Goal: Information Seeking & Learning: Learn about a topic

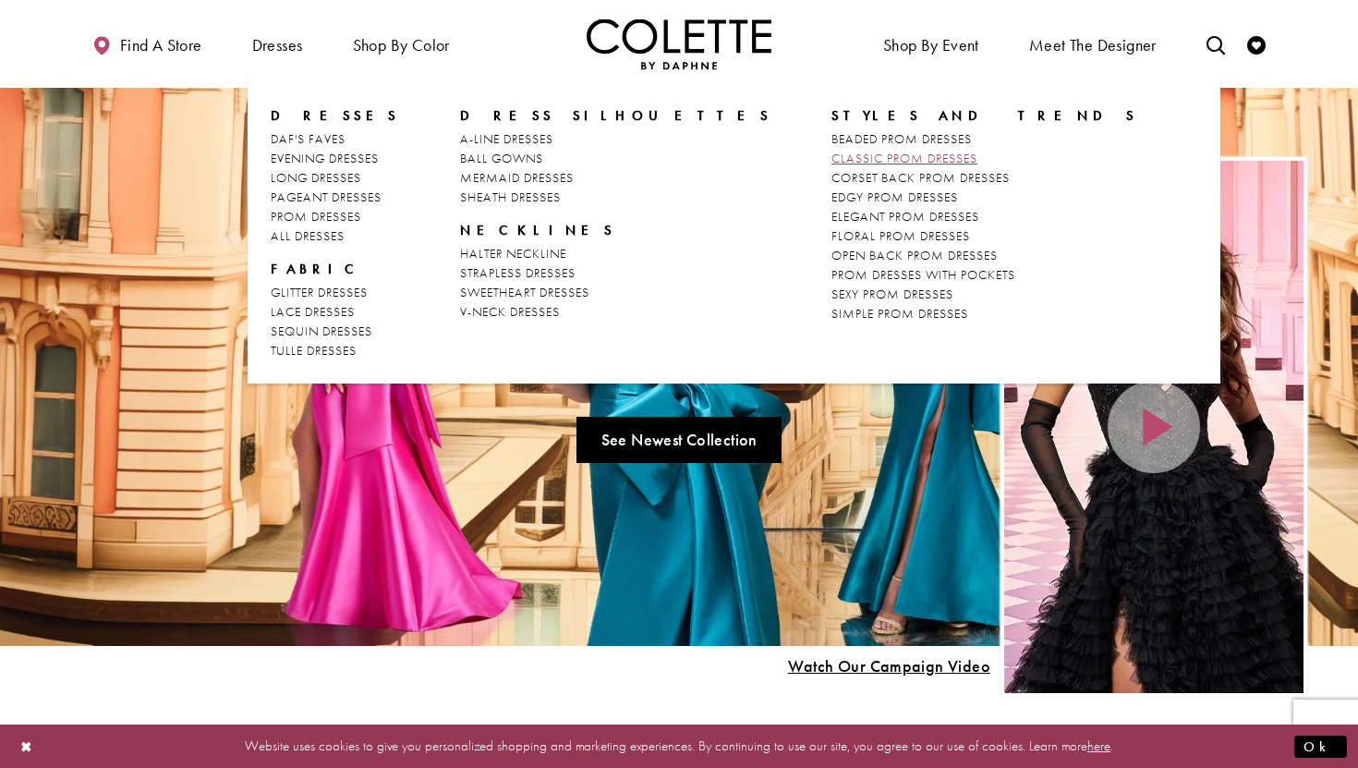
click at [831, 159] on span "CLASSIC PROM DRESSES" at bounding box center [904, 158] width 146 height 17
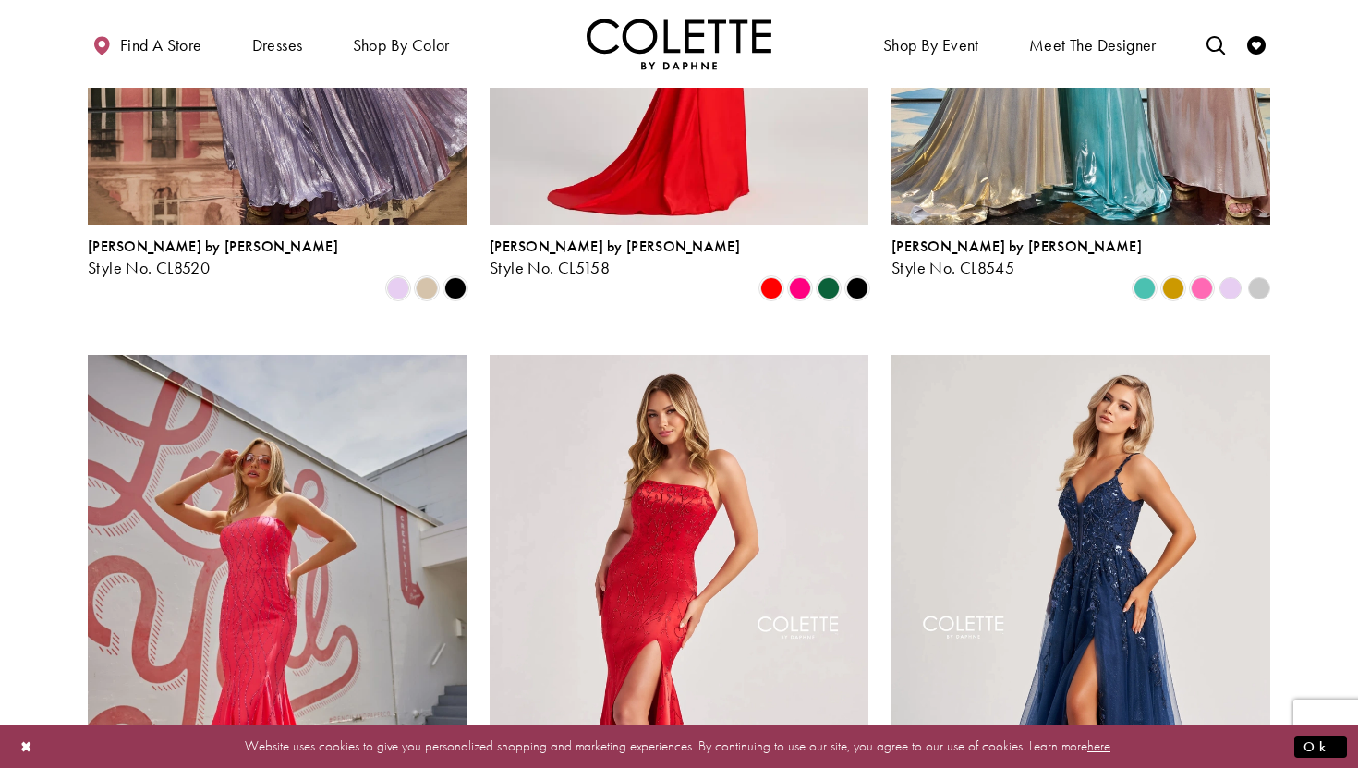
scroll to position [721, 0]
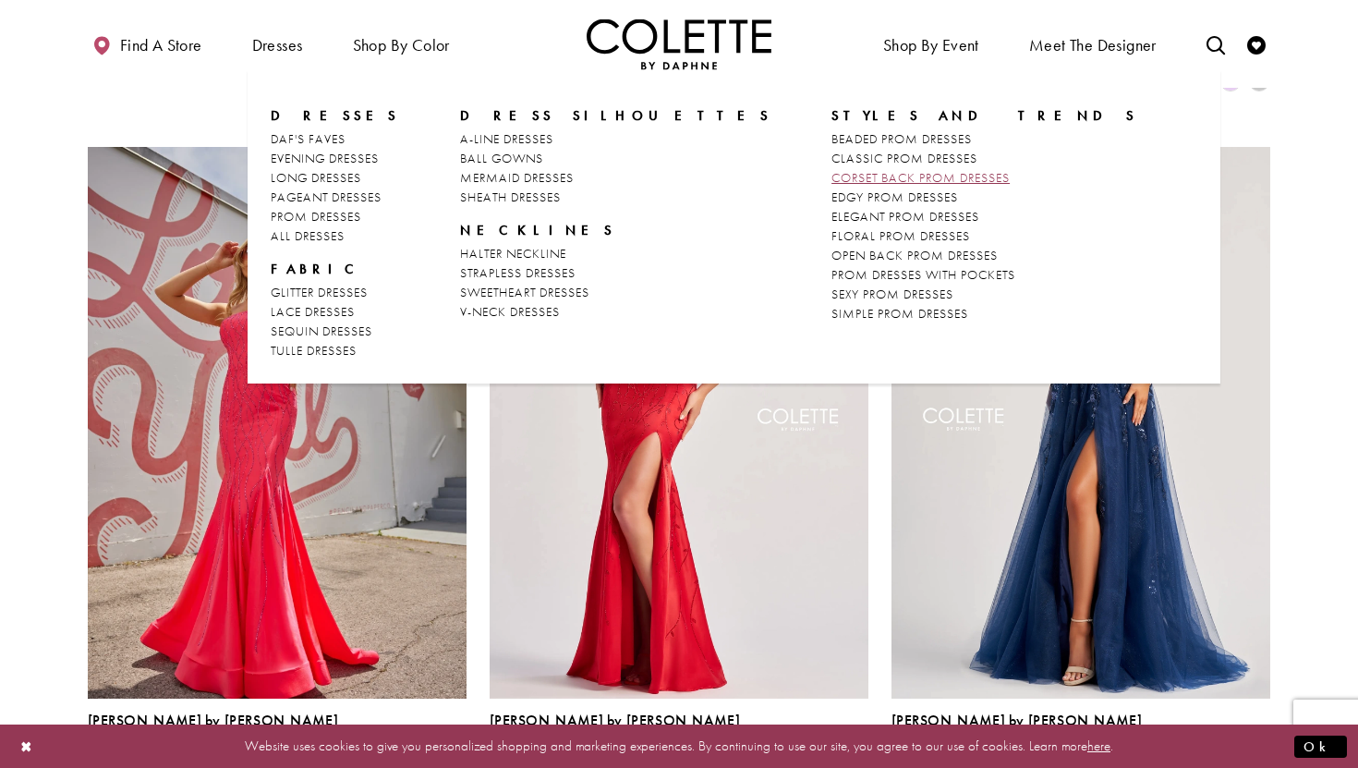
click at [831, 171] on span "CORSET BACK PROM DRESSES" at bounding box center [920, 177] width 178 height 17
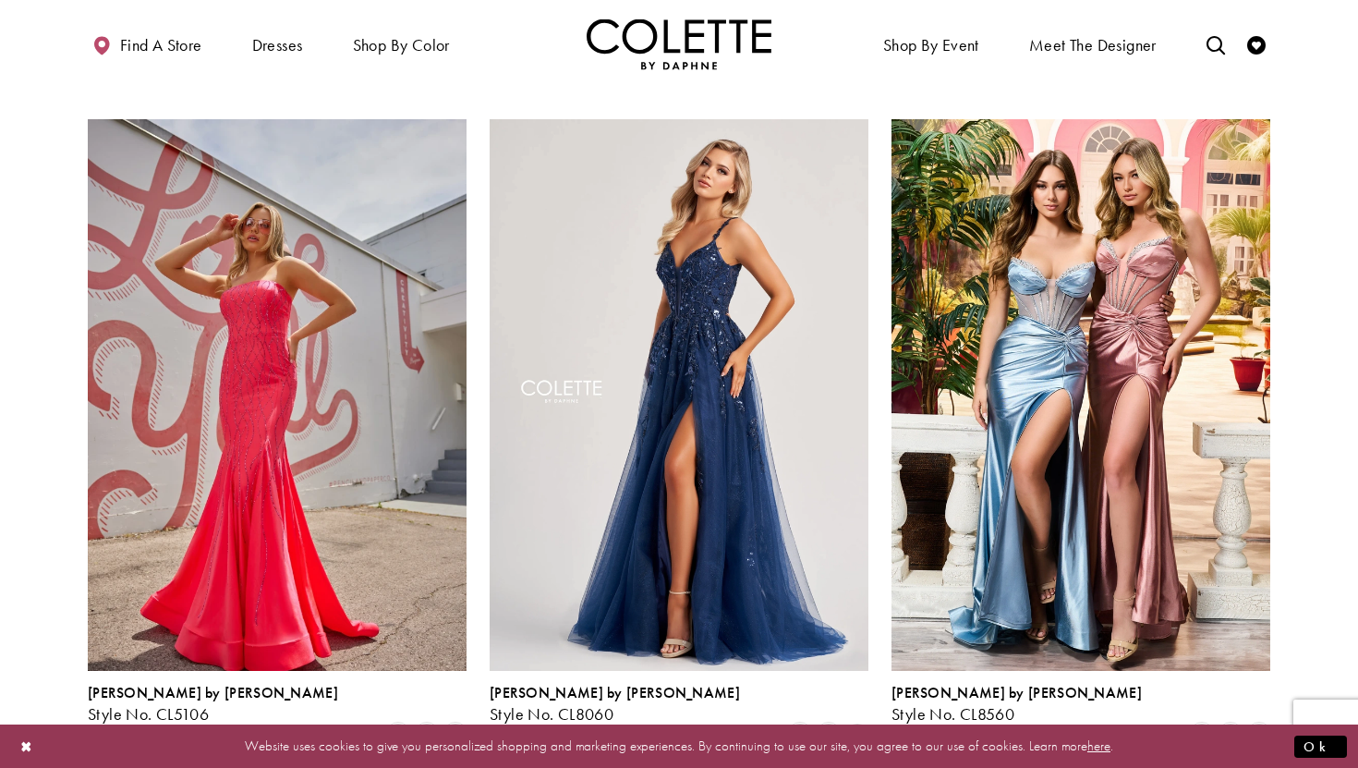
scroll to position [750, 0]
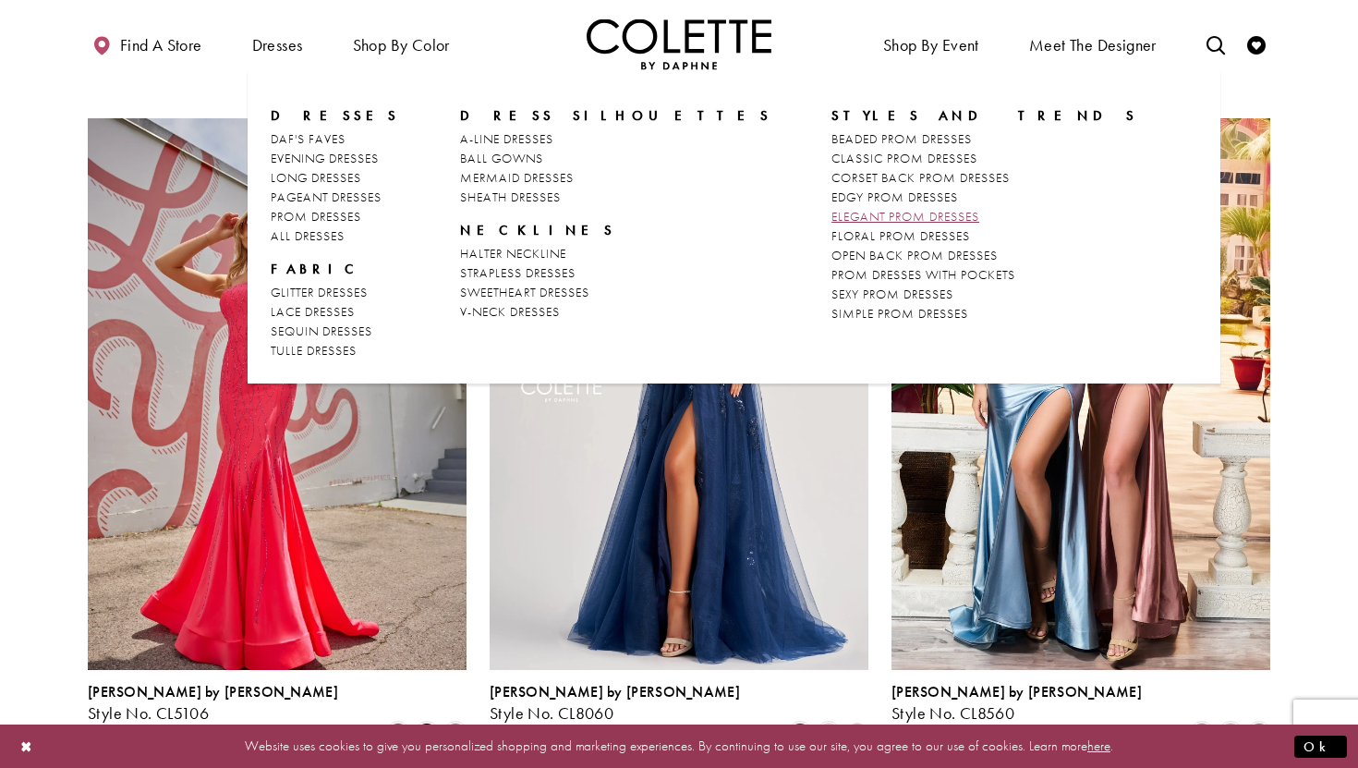
click at [831, 207] on link "ELEGANT PROM DRESSES" at bounding box center [984, 216] width 306 height 19
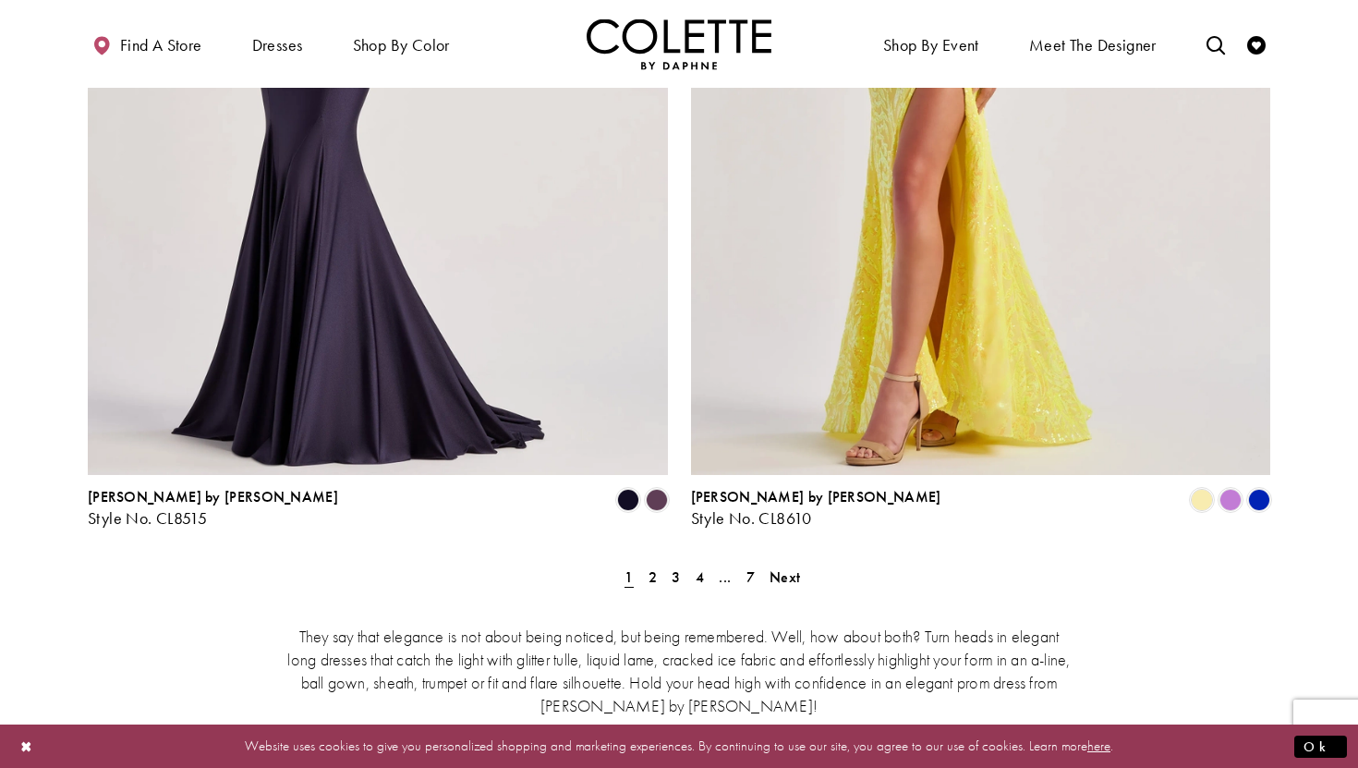
scroll to position [3283, 0]
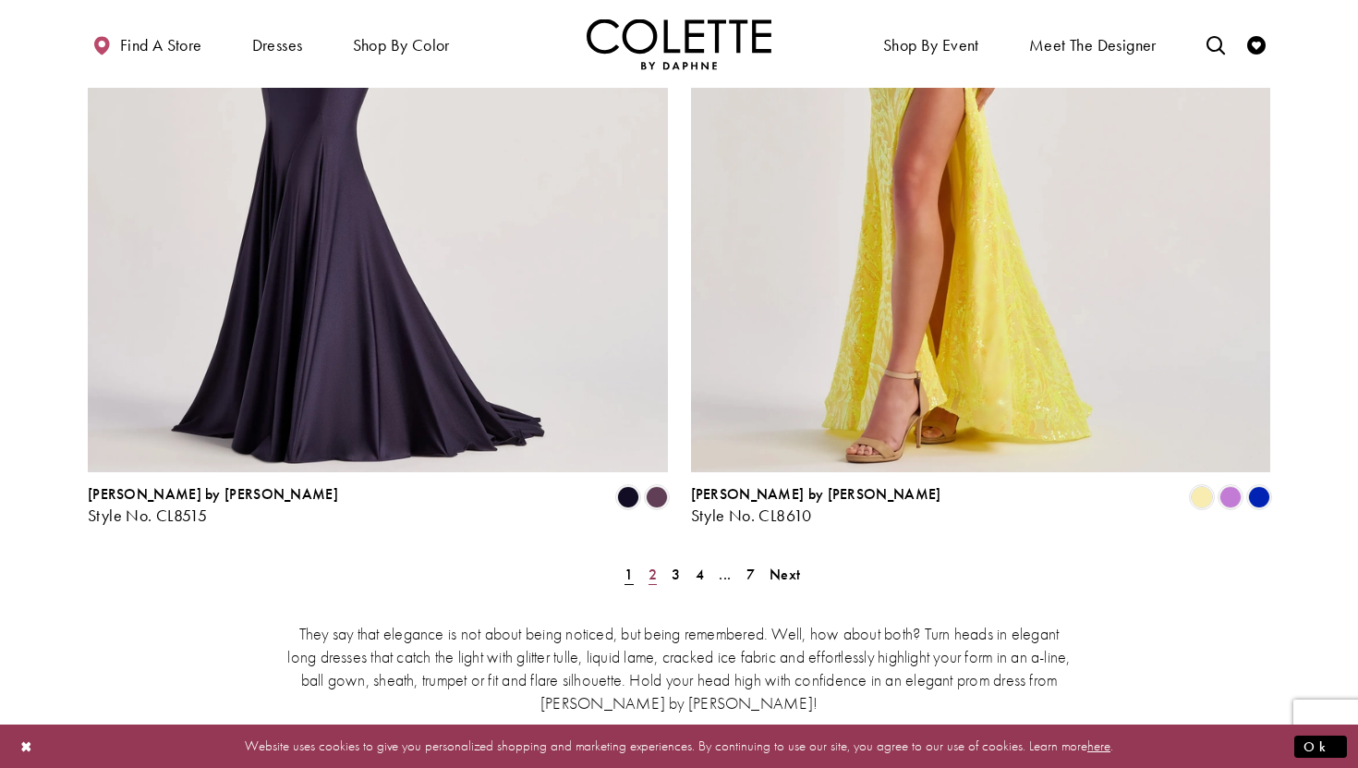
click at [647, 561] on link "2" at bounding box center [652, 574] width 19 height 27
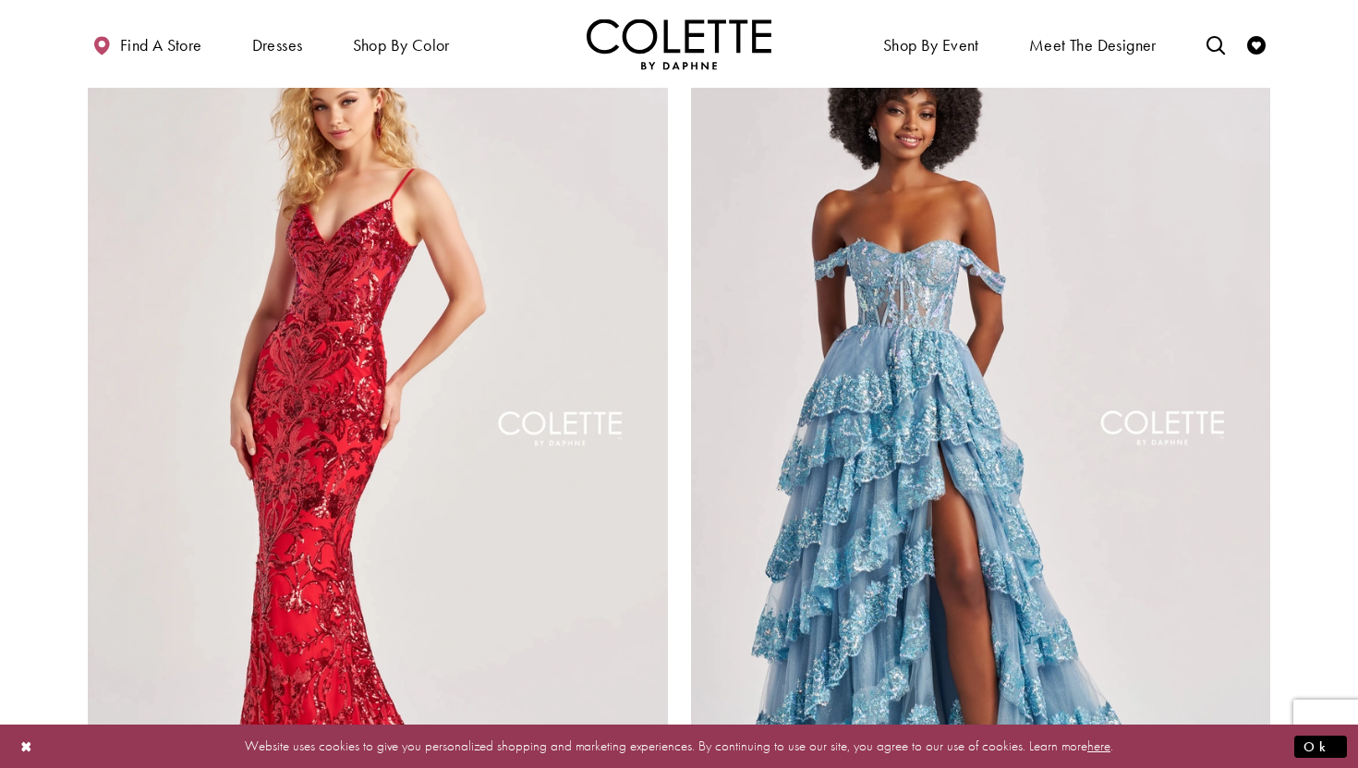
scroll to position [2933, 0]
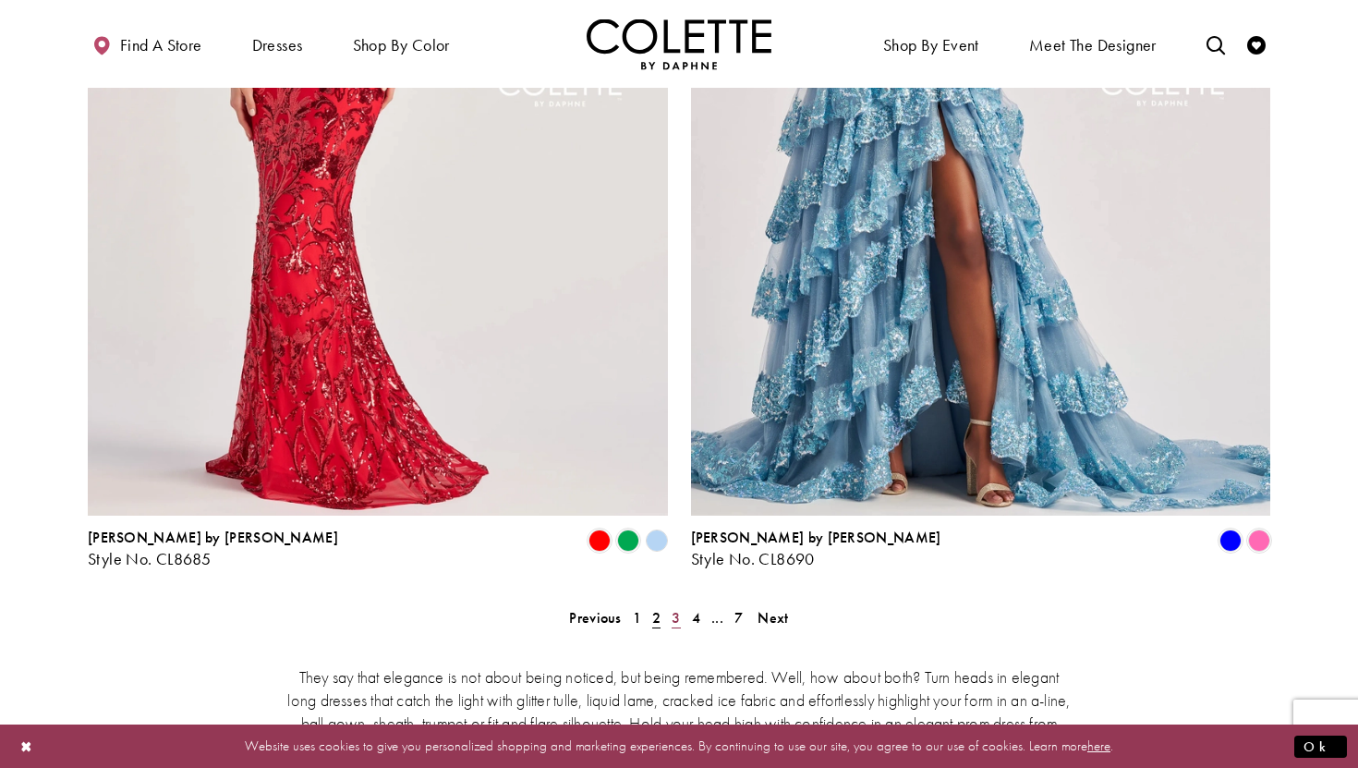
click at [672, 608] on span "3" at bounding box center [676, 617] width 8 height 19
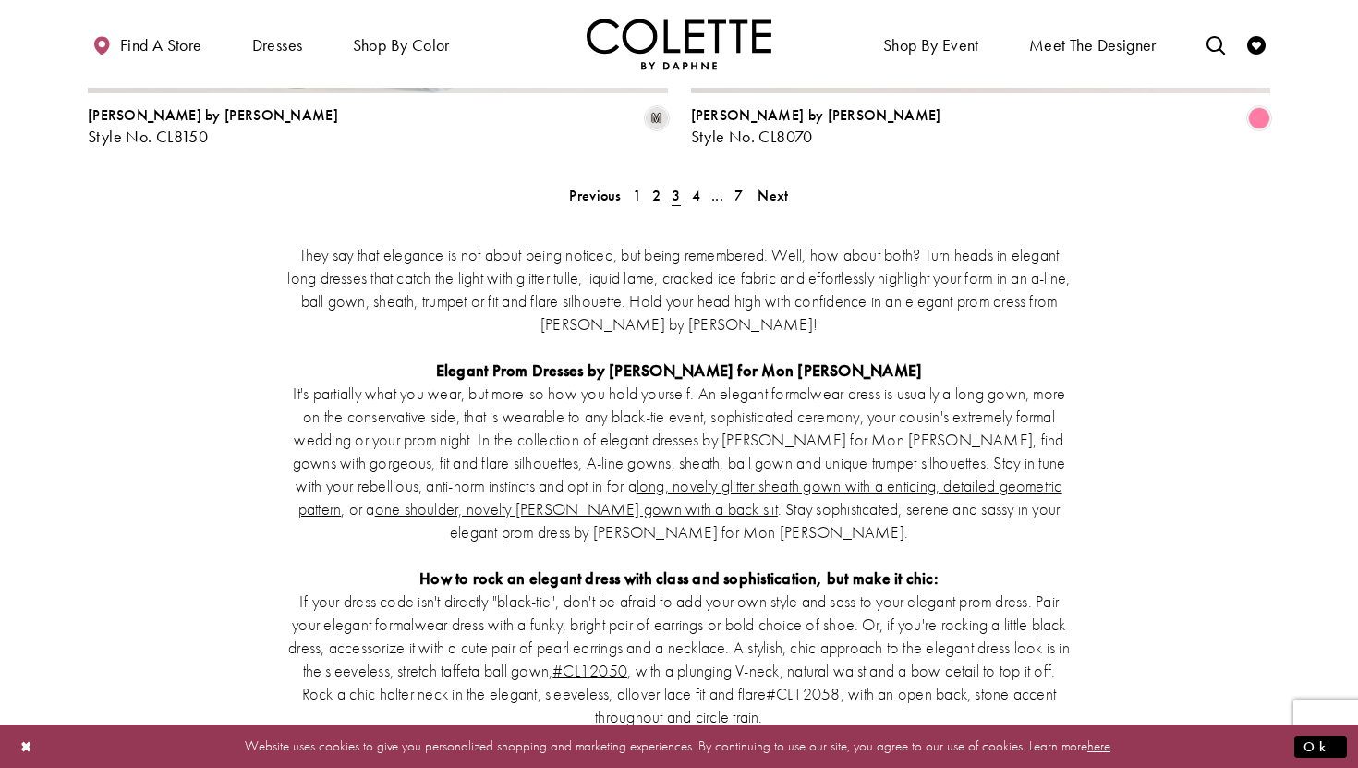
scroll to position [3674, 0]
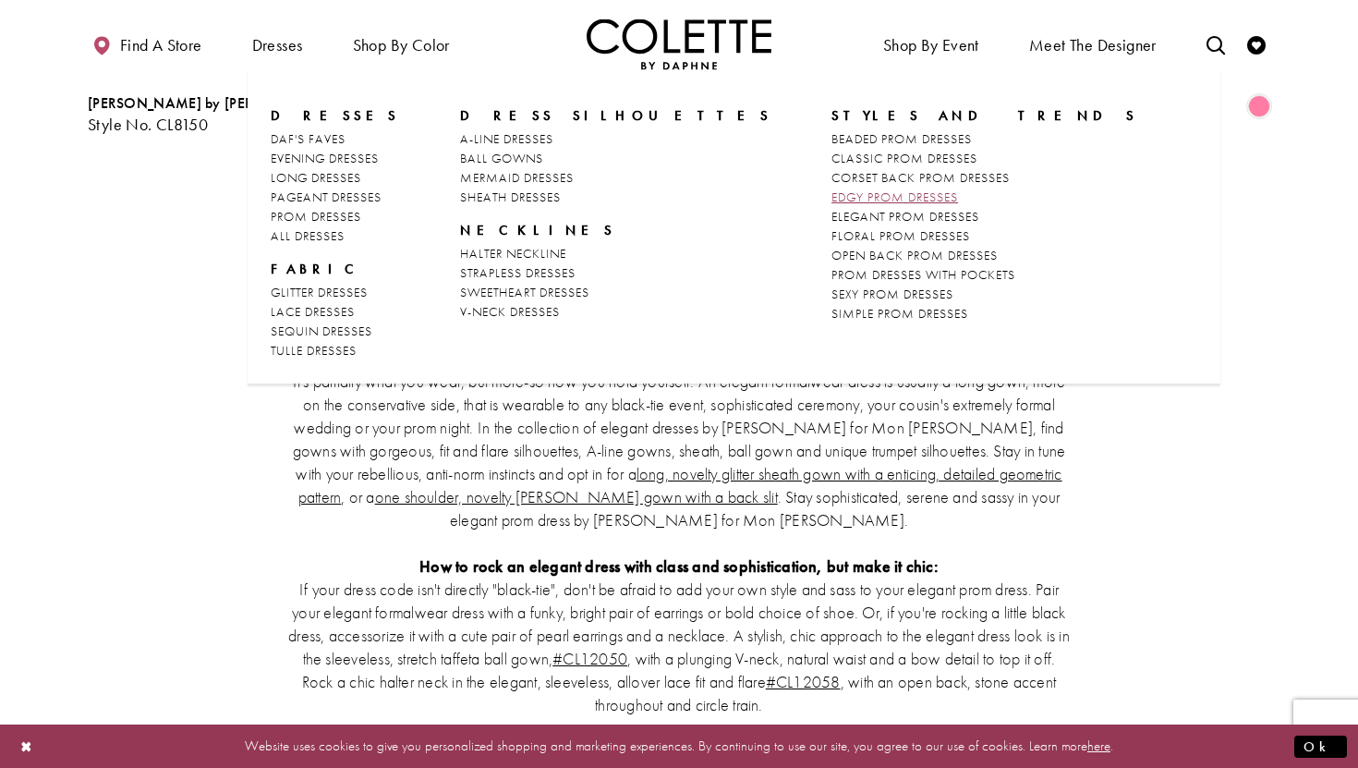
click at [831, 191] on span "EDGY PROM DRESSES" at bounding box center [894, 196] width 127 height 17
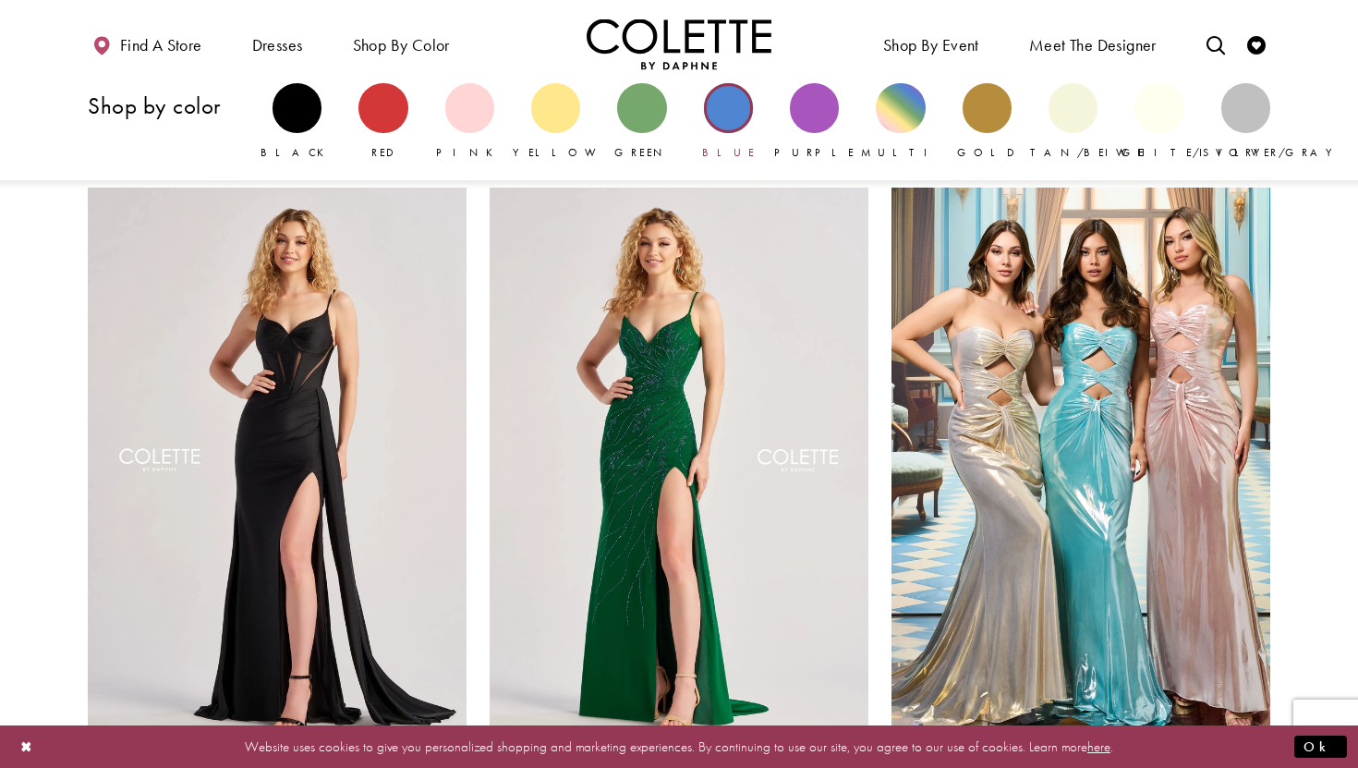
click at [737, 100] on div "Primary block" at bounding box center [728, 107] width 49 height 49
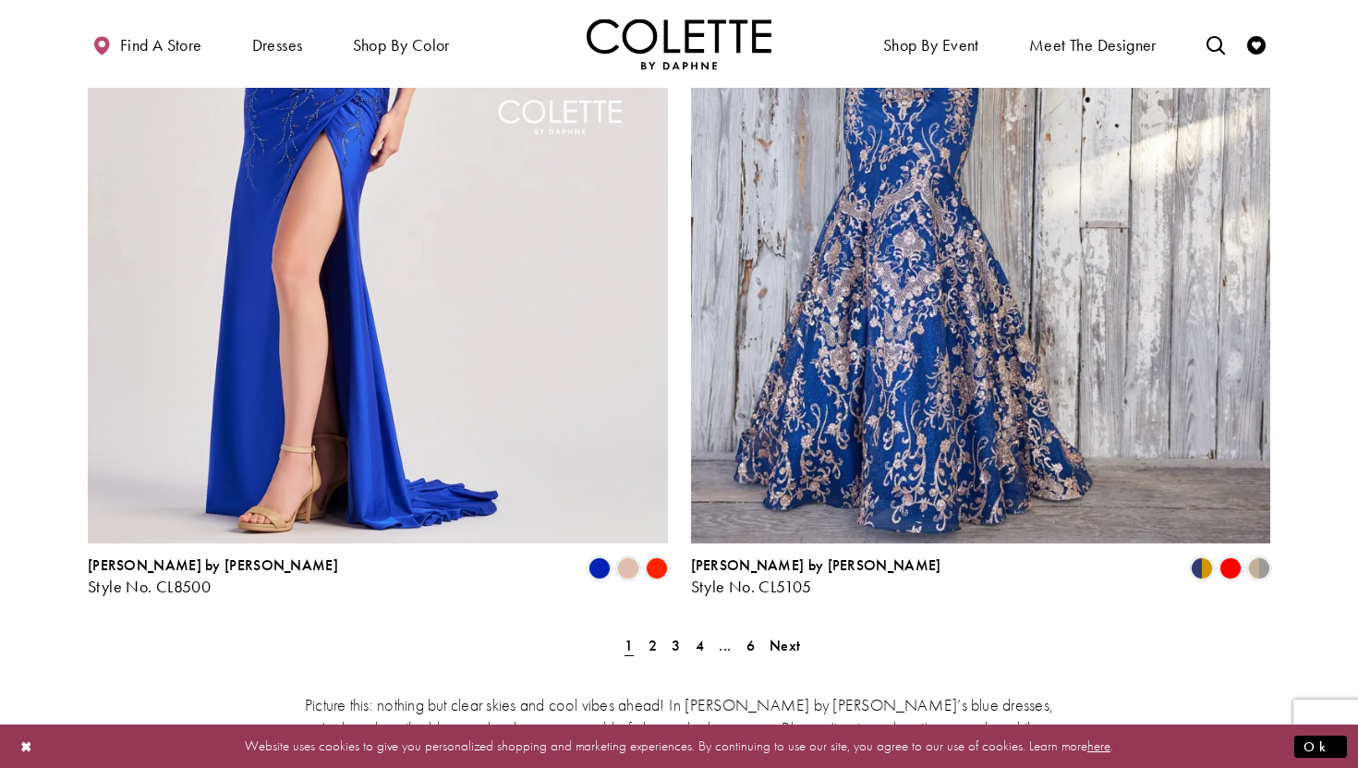
scroll to position [3284, 0]
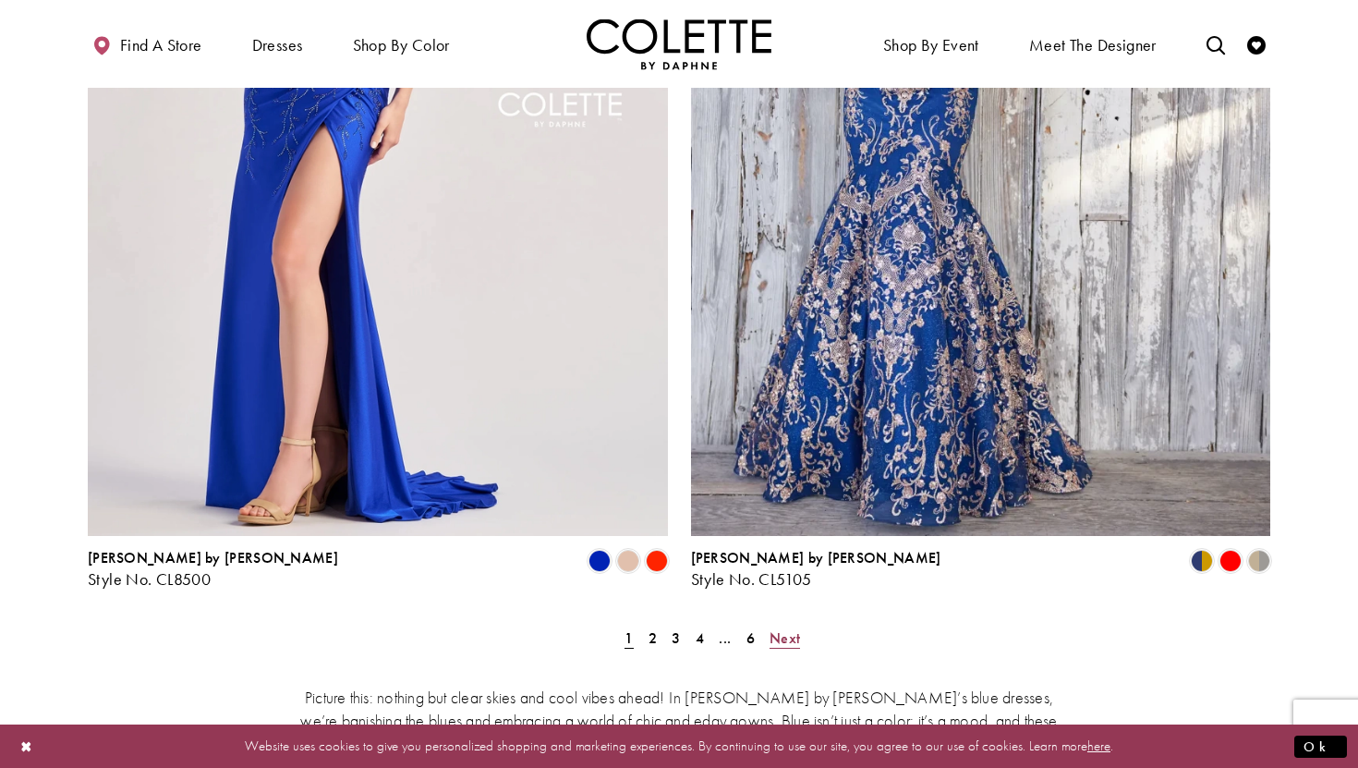
click at [787, 624] on link "Next" at bounding box center [785, 637] width 42 height 27
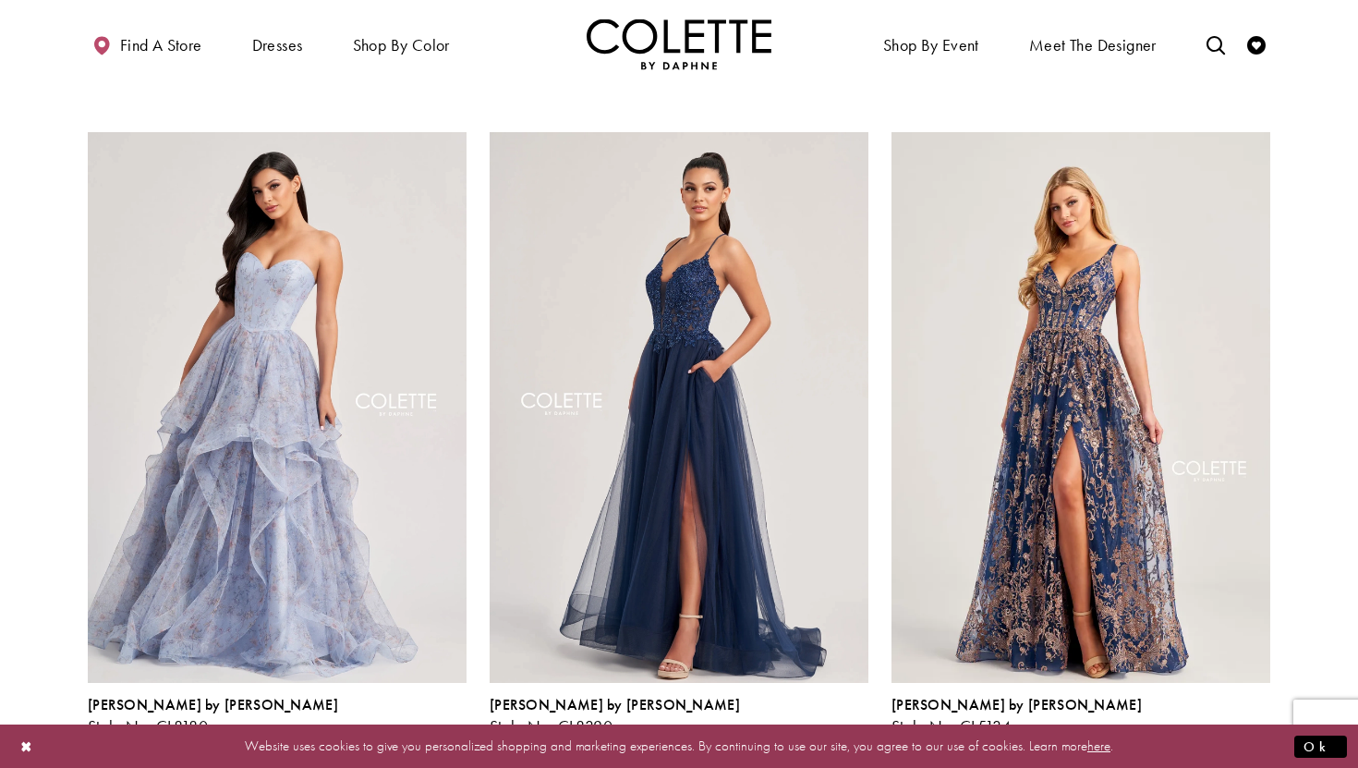
scroll to position [2164, 0]
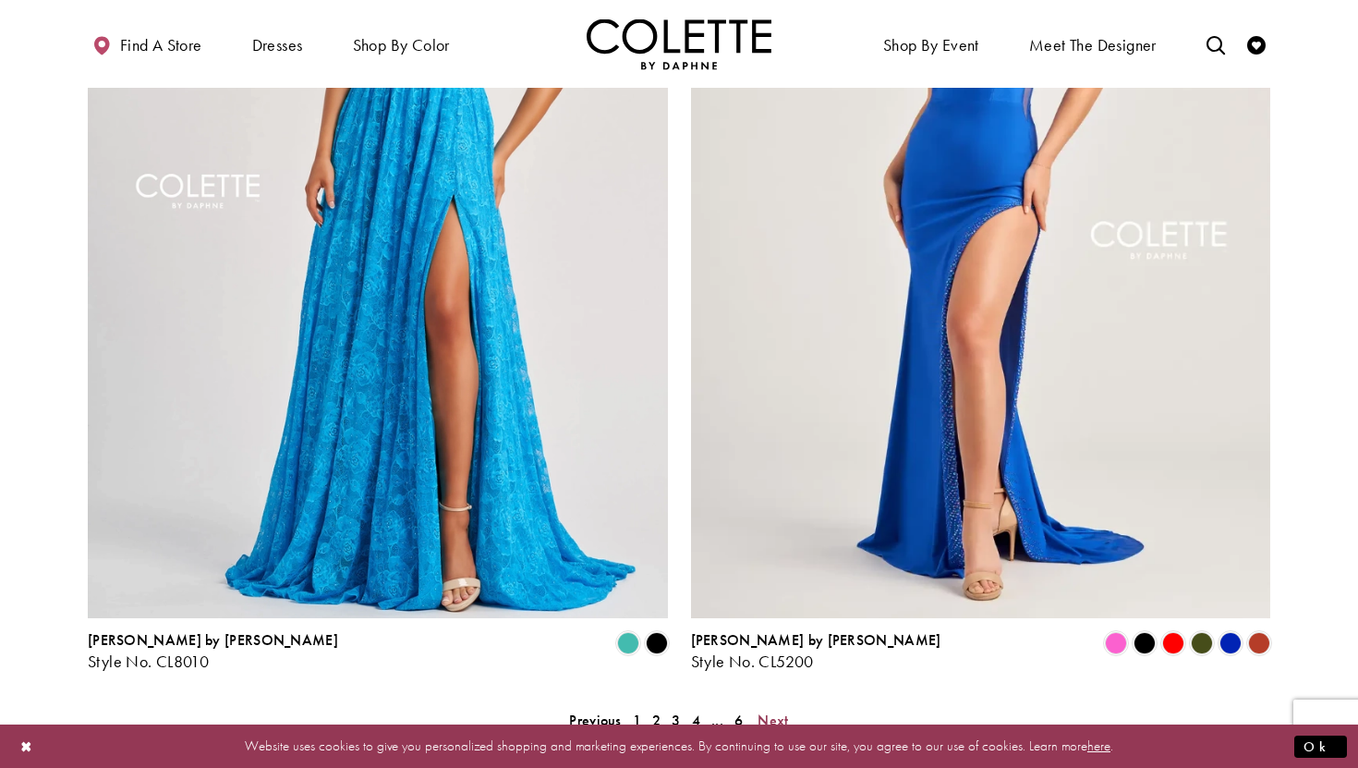
click at [774, 710] on span "Next" at bounding box center [772, 719] width 30 height 19
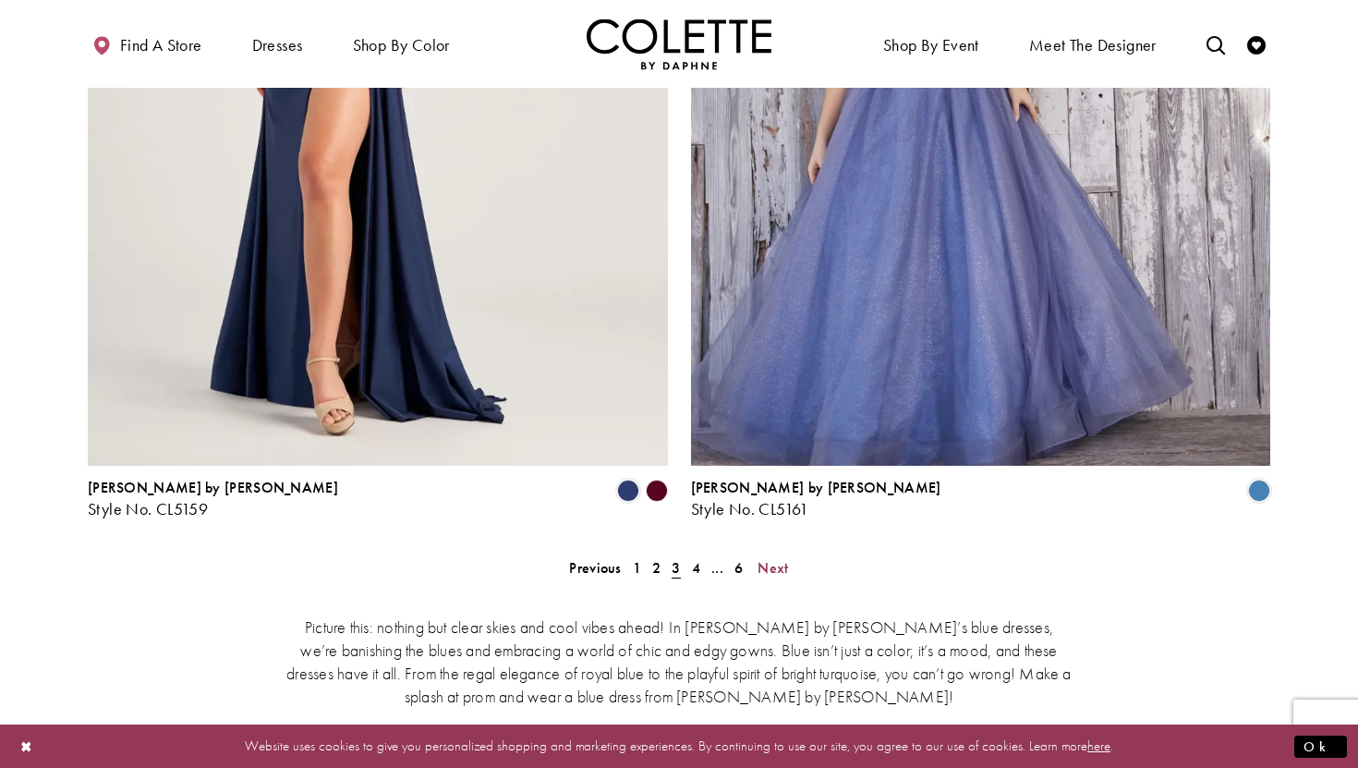
scroll to position [3417, 0]
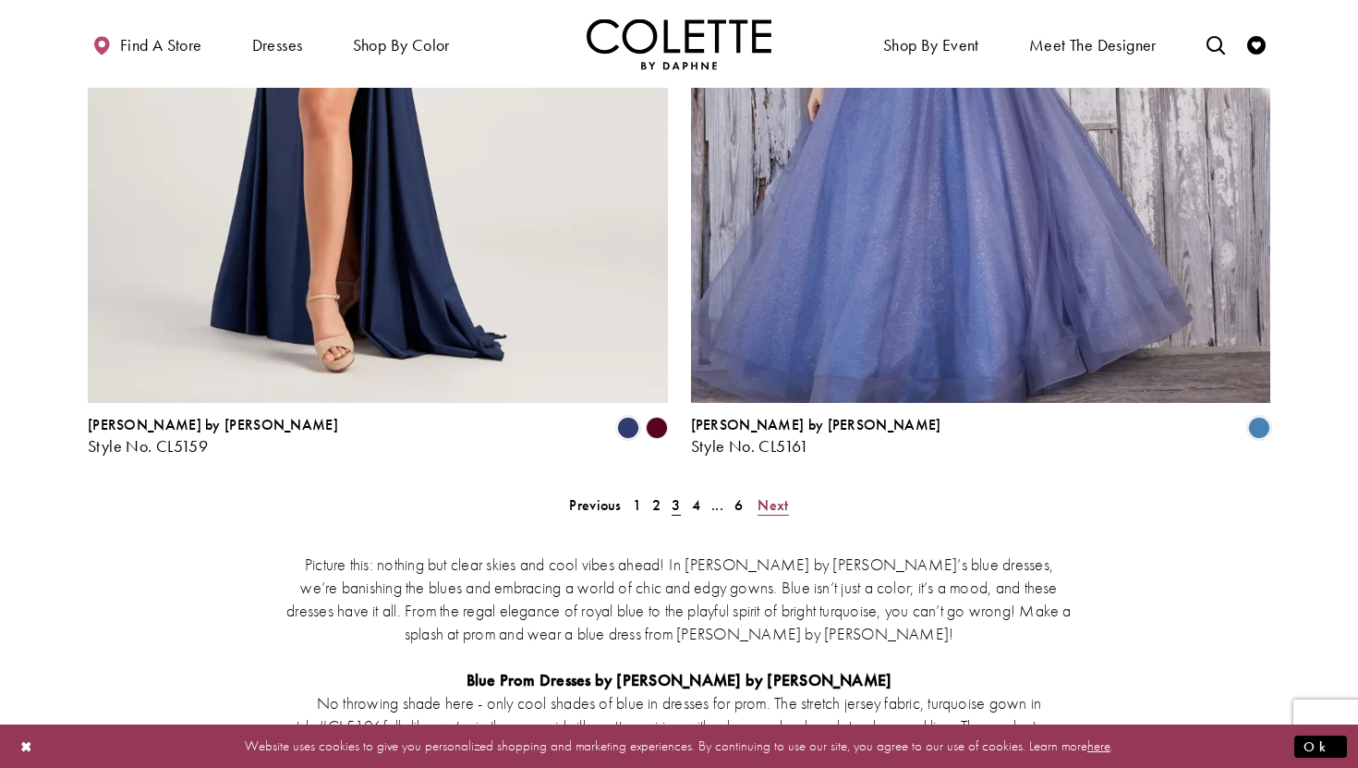
click at [765, 495] on span "Next" at bounding box center [772, 504] width 30 height 19
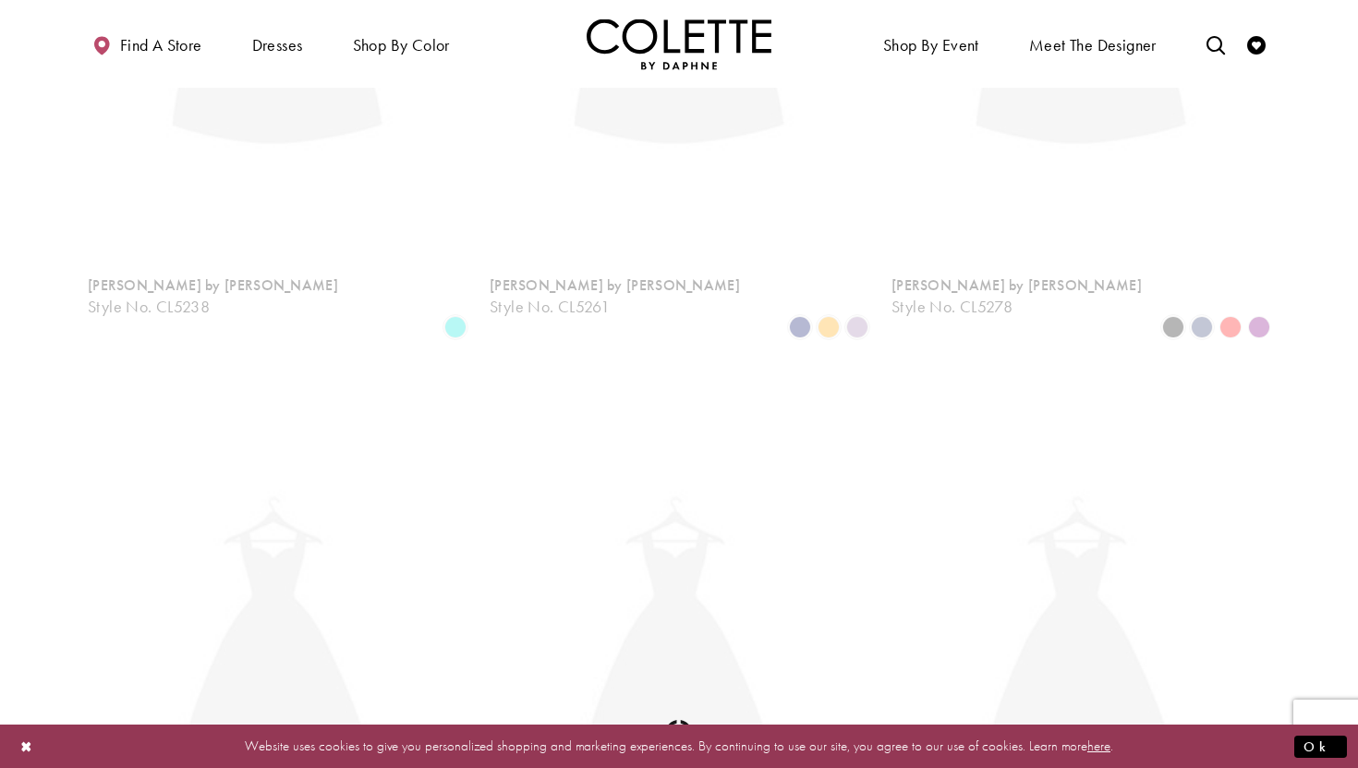
scroll to position [100, 0]
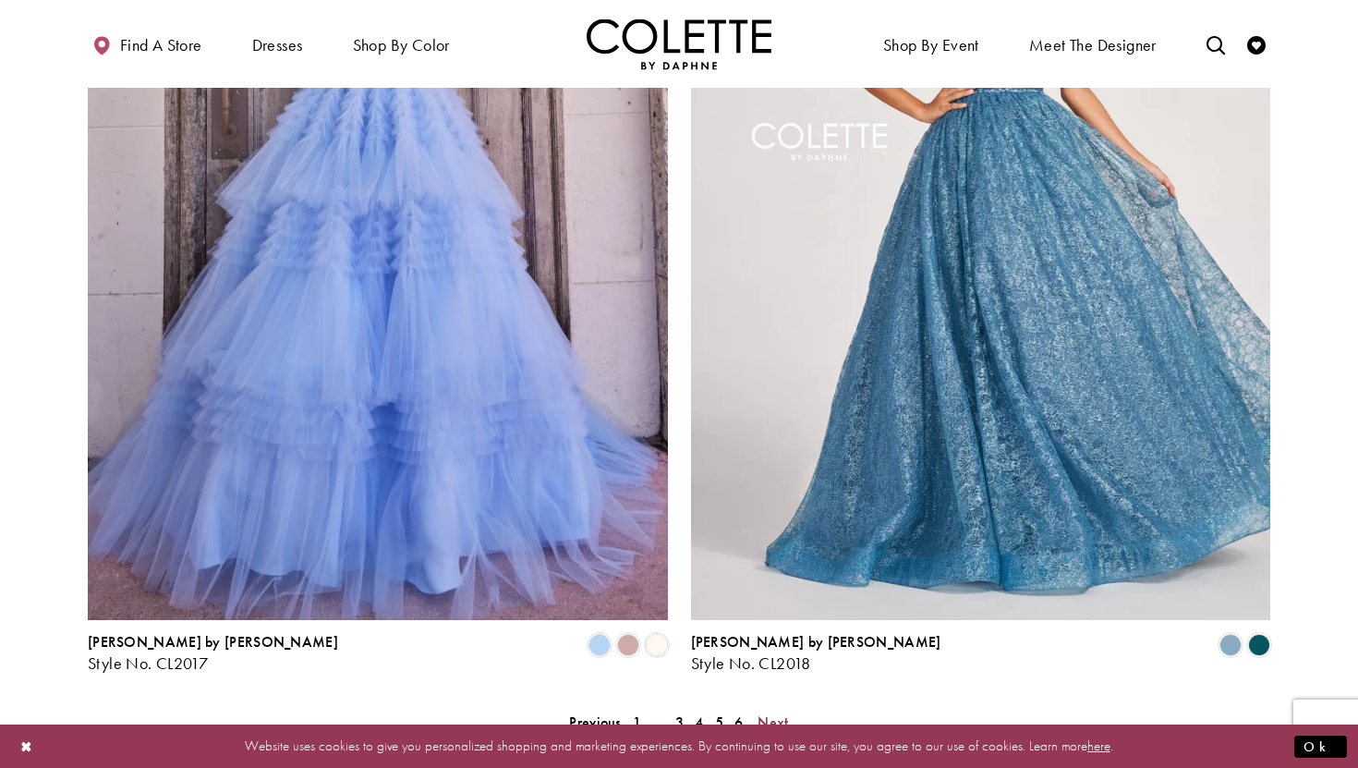
click at [778, 712] on span "Next" at bounding box center [772, 721] width 30 height 19
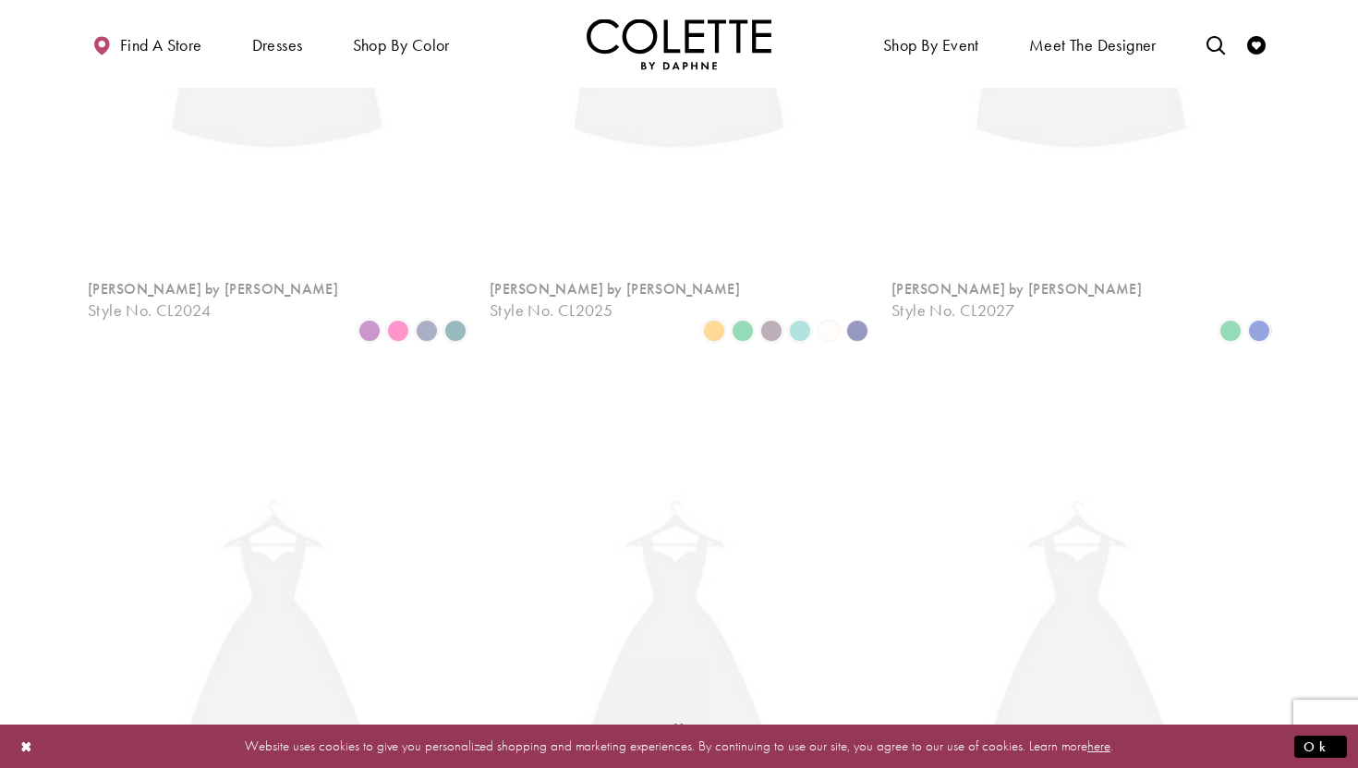
scroll to position [100, 0]
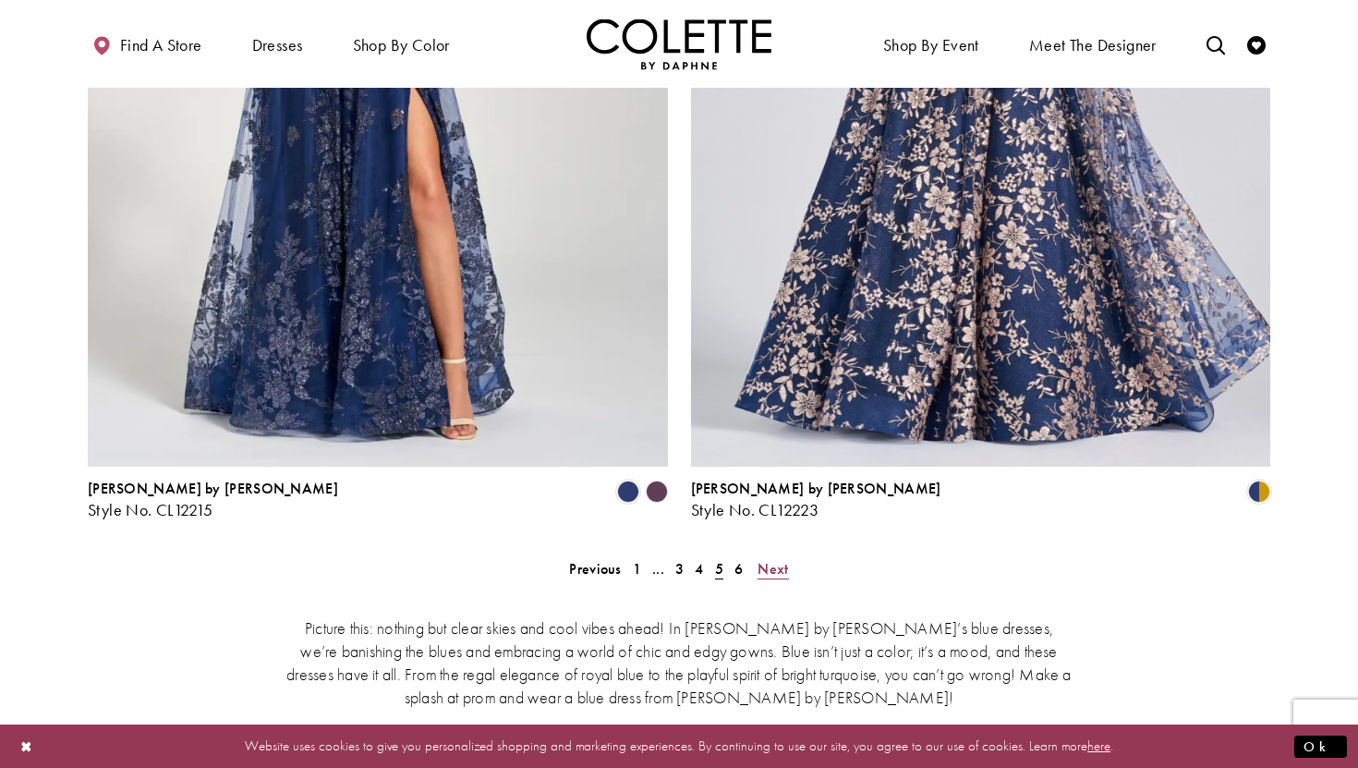
click at [772, 559] on span "Next" at bounding box center [772, 568] width 30 height 19
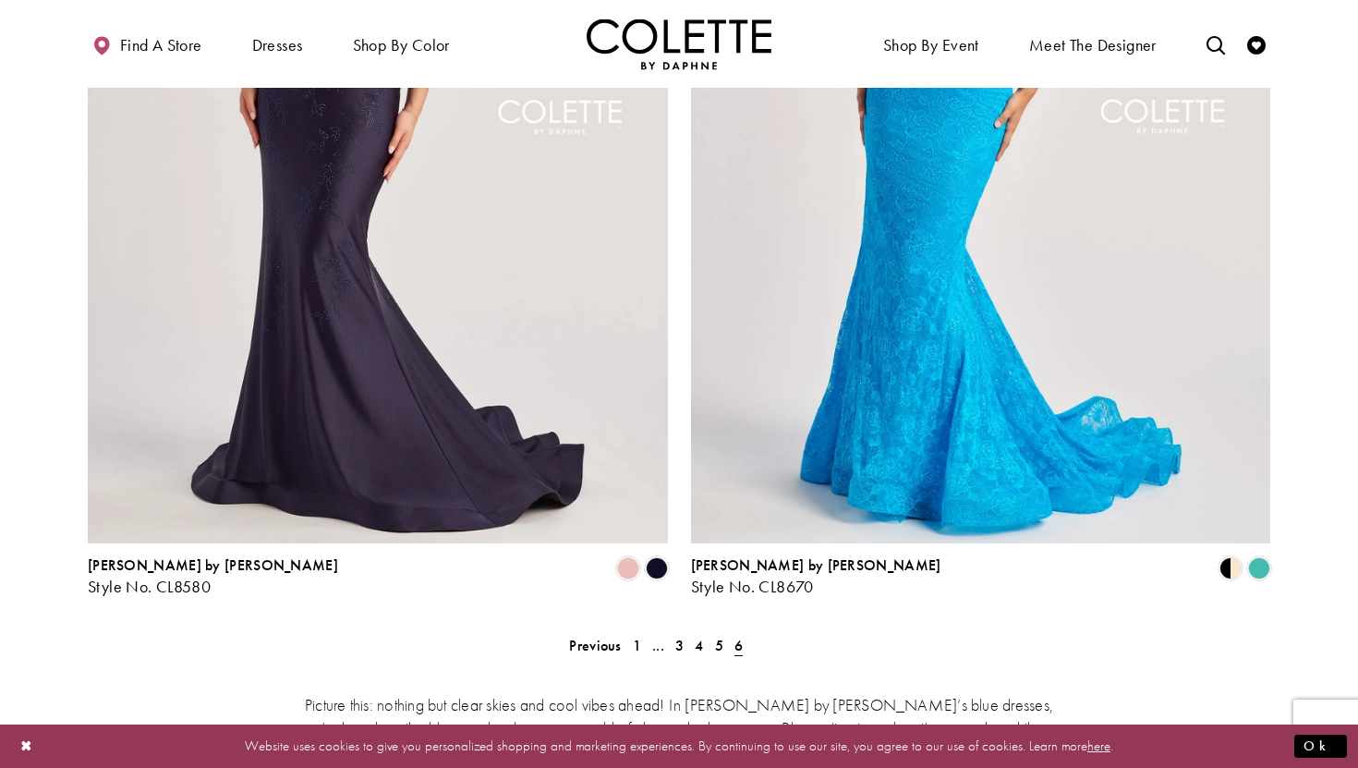
scroll to position [2902, 0]
